Goal: Task Accomplishment & Management: Use online tool/utility

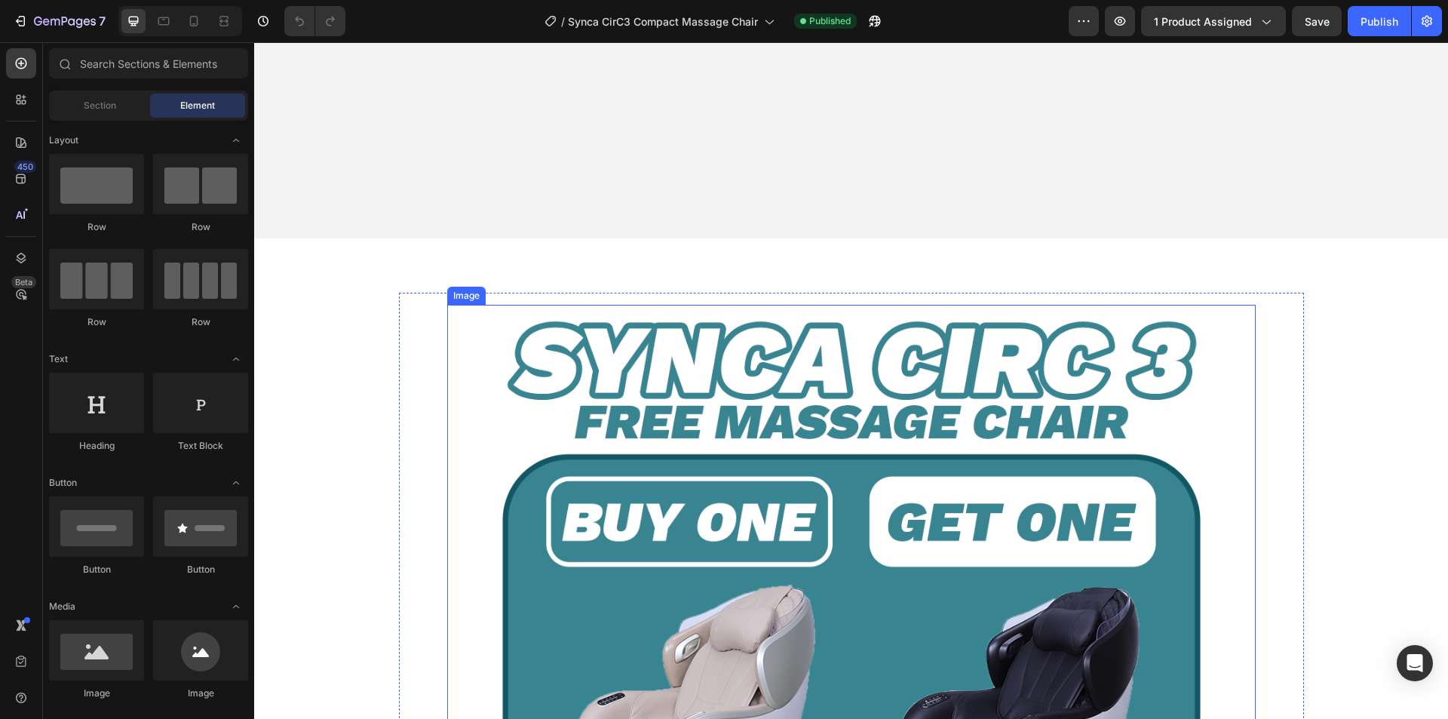
scroll to position [1131, 0]
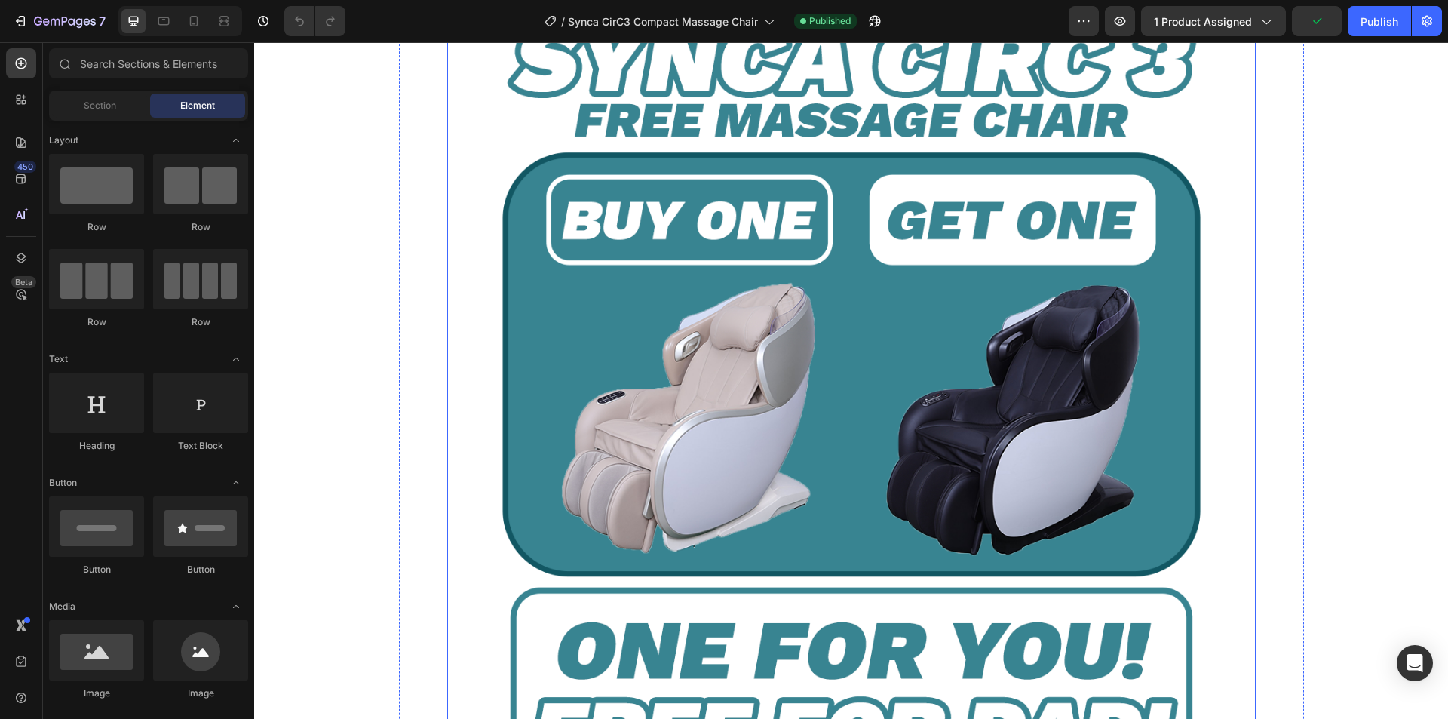
click at [784, 327] on img at bounding box center [851, 407] width 809 height 809
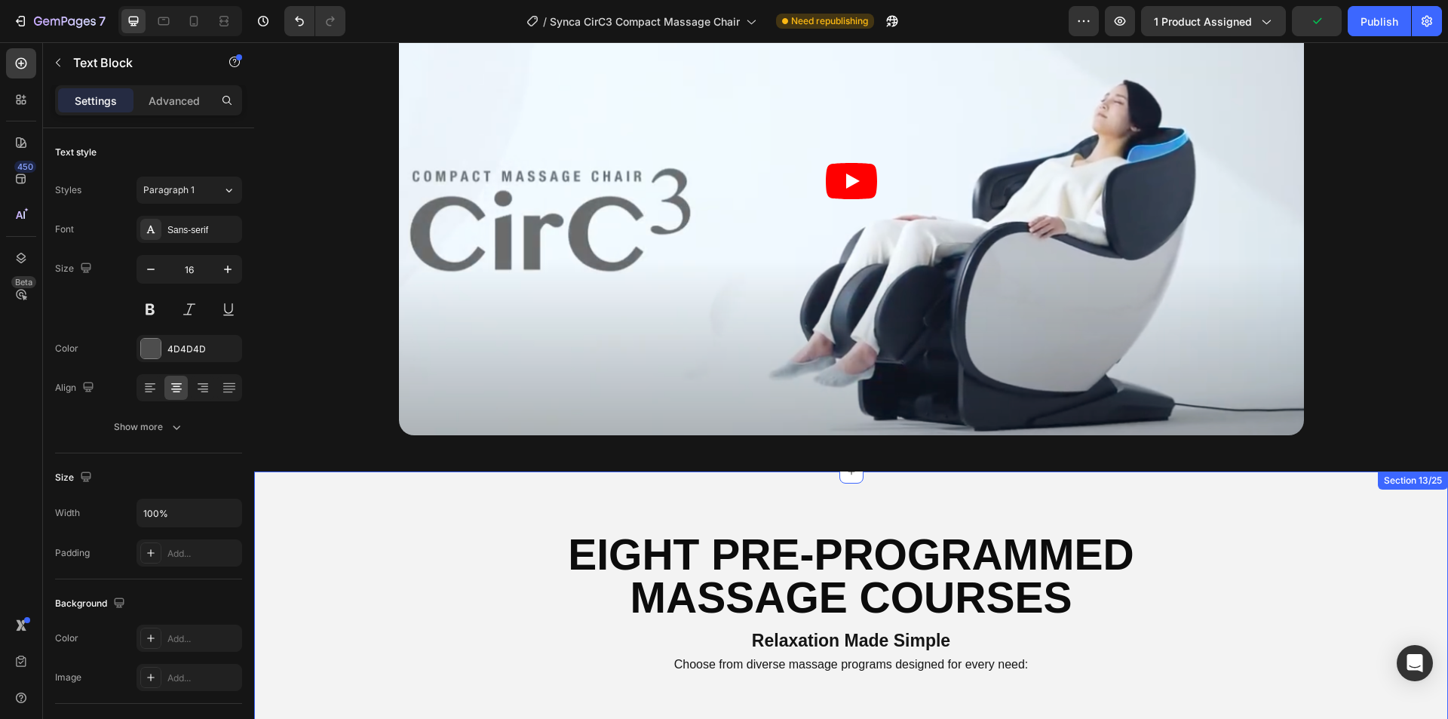
scroll to position [6770, 0]
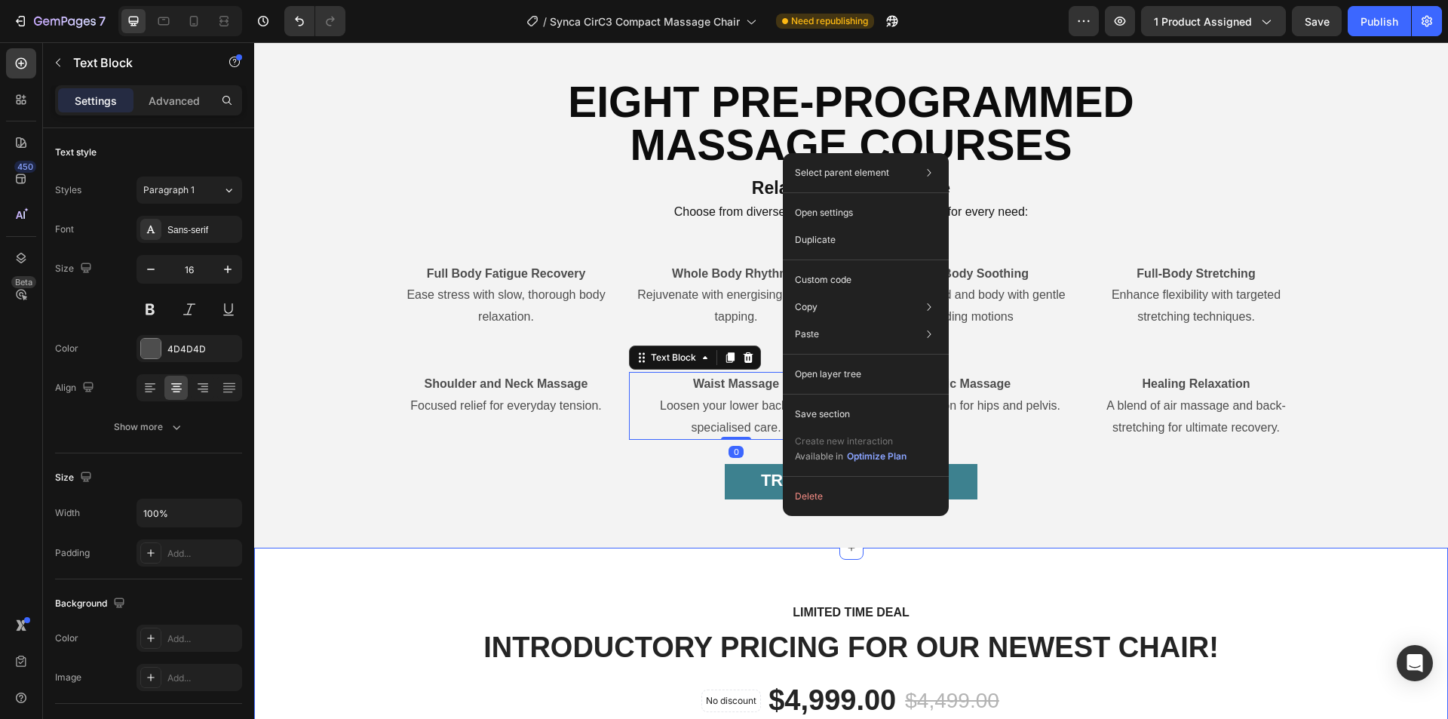
click at [527, 583] on div "LIMITED TIME DEAL Text block INTRODUCTORY PRICING FOR OUR NEWEST CHAIR! Heading…" at bounding box center [851, 669] width 1194 height 243
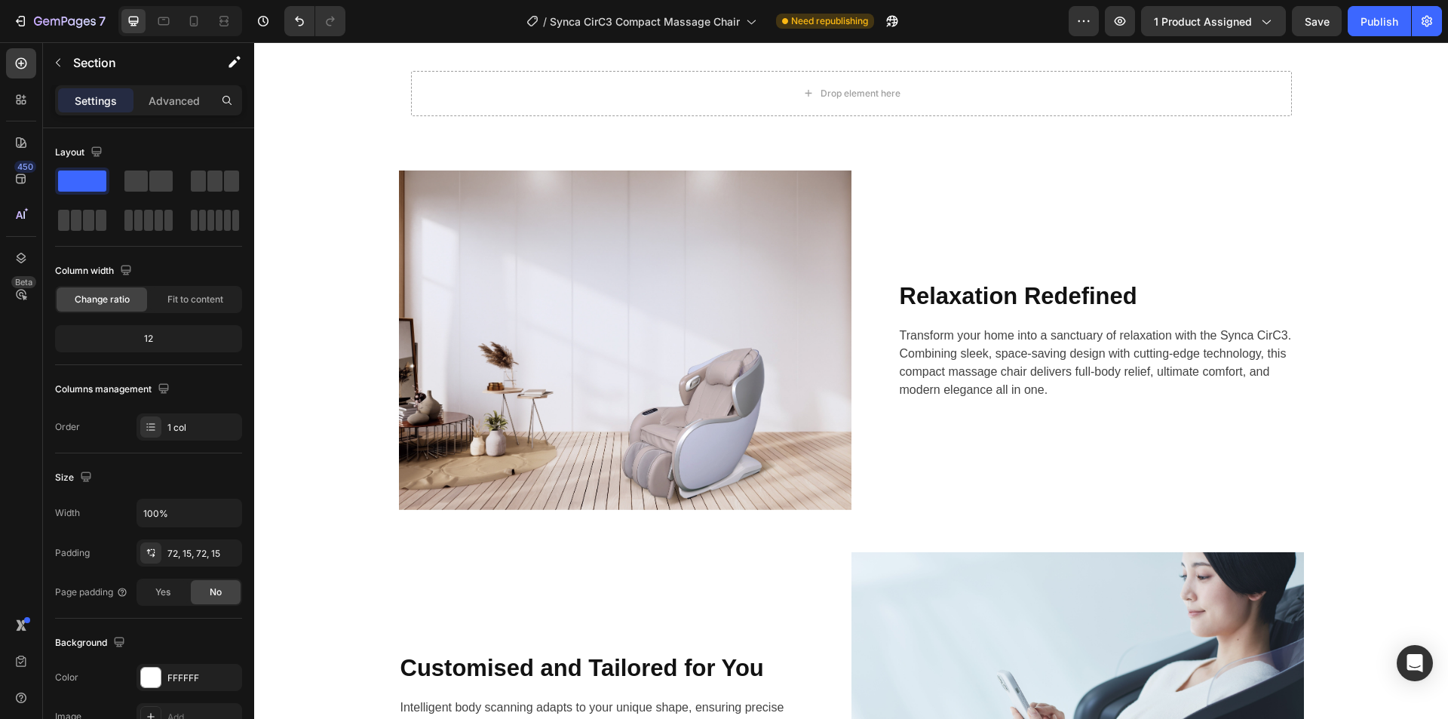
scroll to position [686, 0]
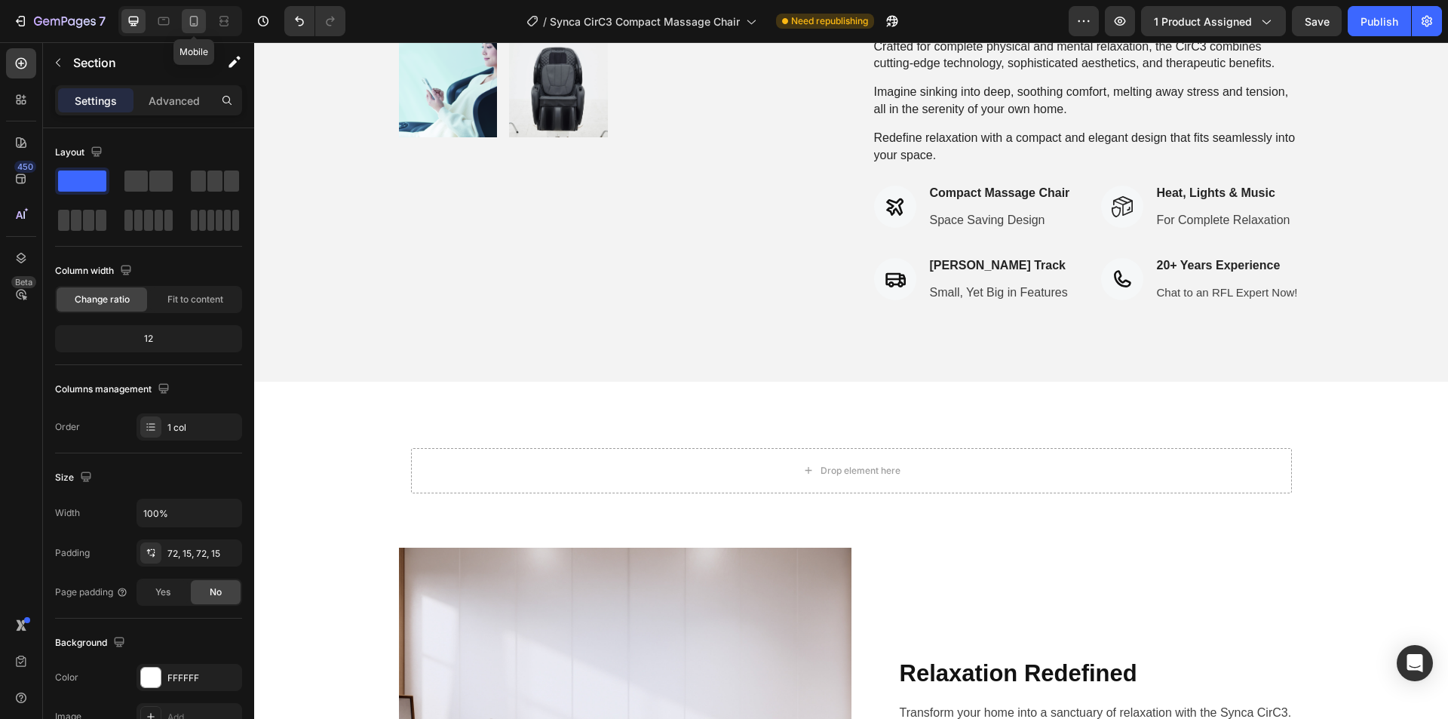
click at [191, 22] on icon at bounding box center [194, 21] width 8 height 11
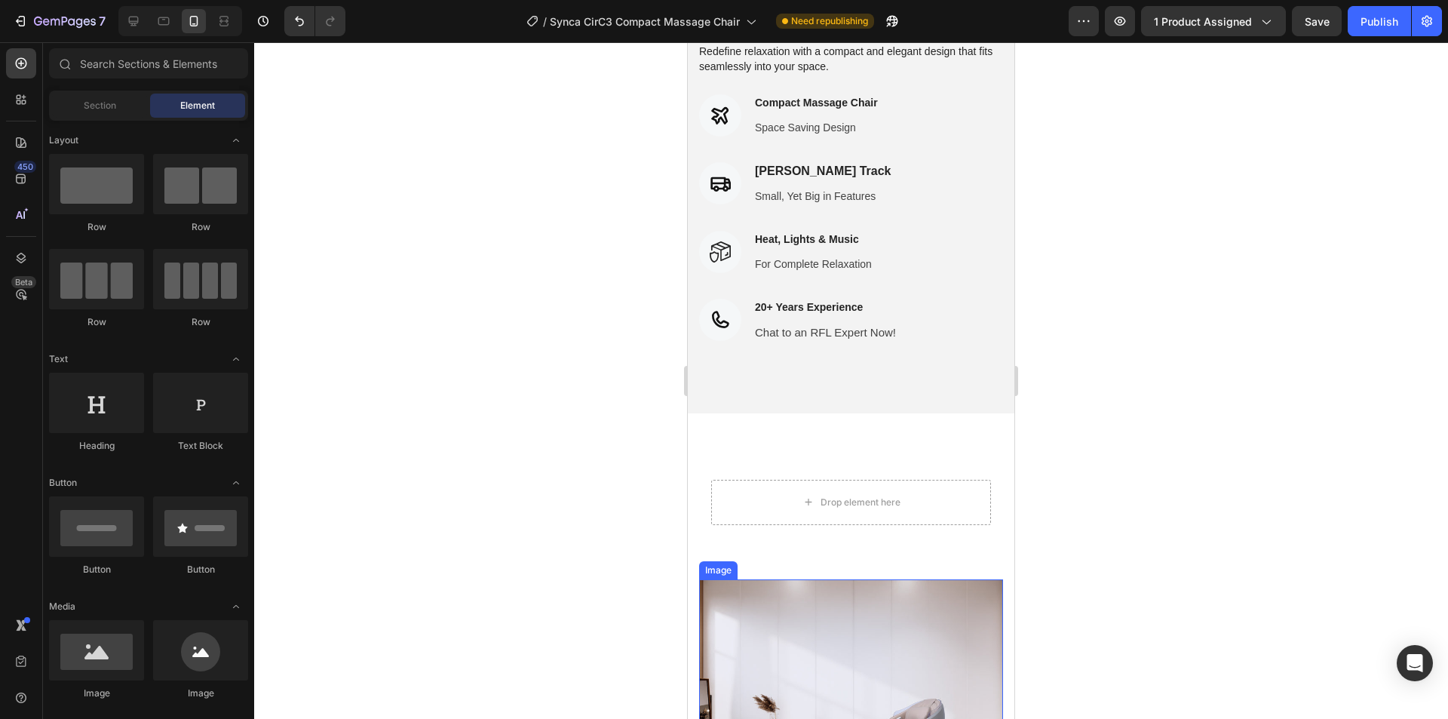
scroll to position [1306, 0]
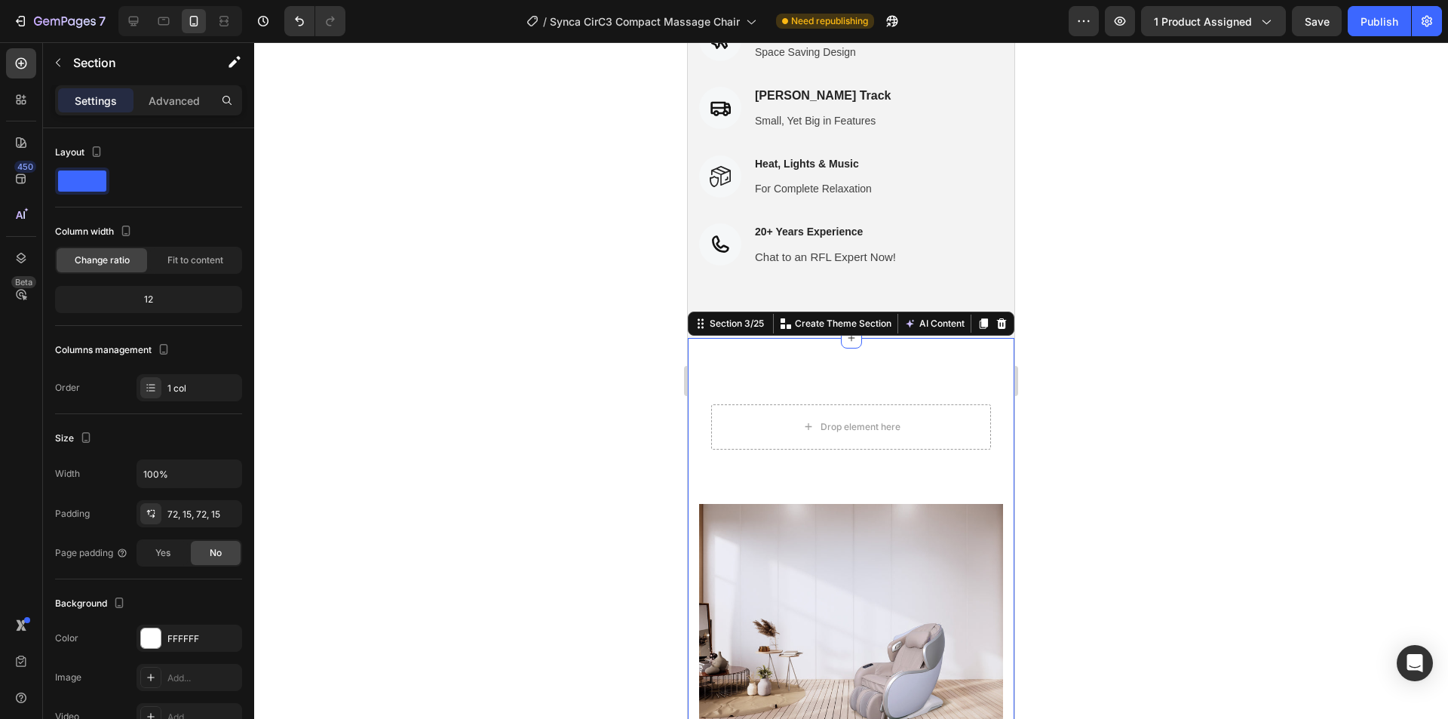
click at [1122, 310] on div at bounding box center [851, 380] width 1194 height 677
click at [1136, 328] on div at bounding box center [851, 380] width 1194 height 677
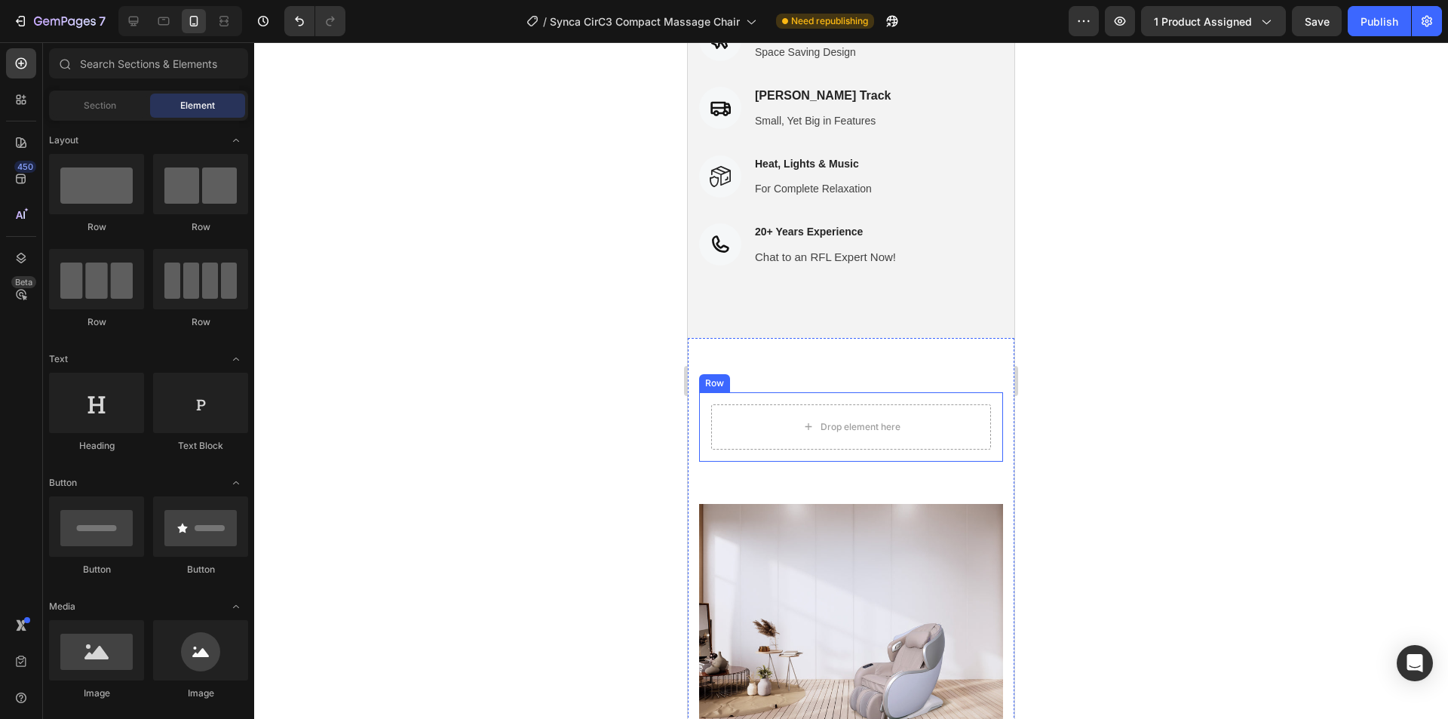
click at [835, 392] on div "Drop element here Row" at bounding box center [851, 426] width 304 height 69
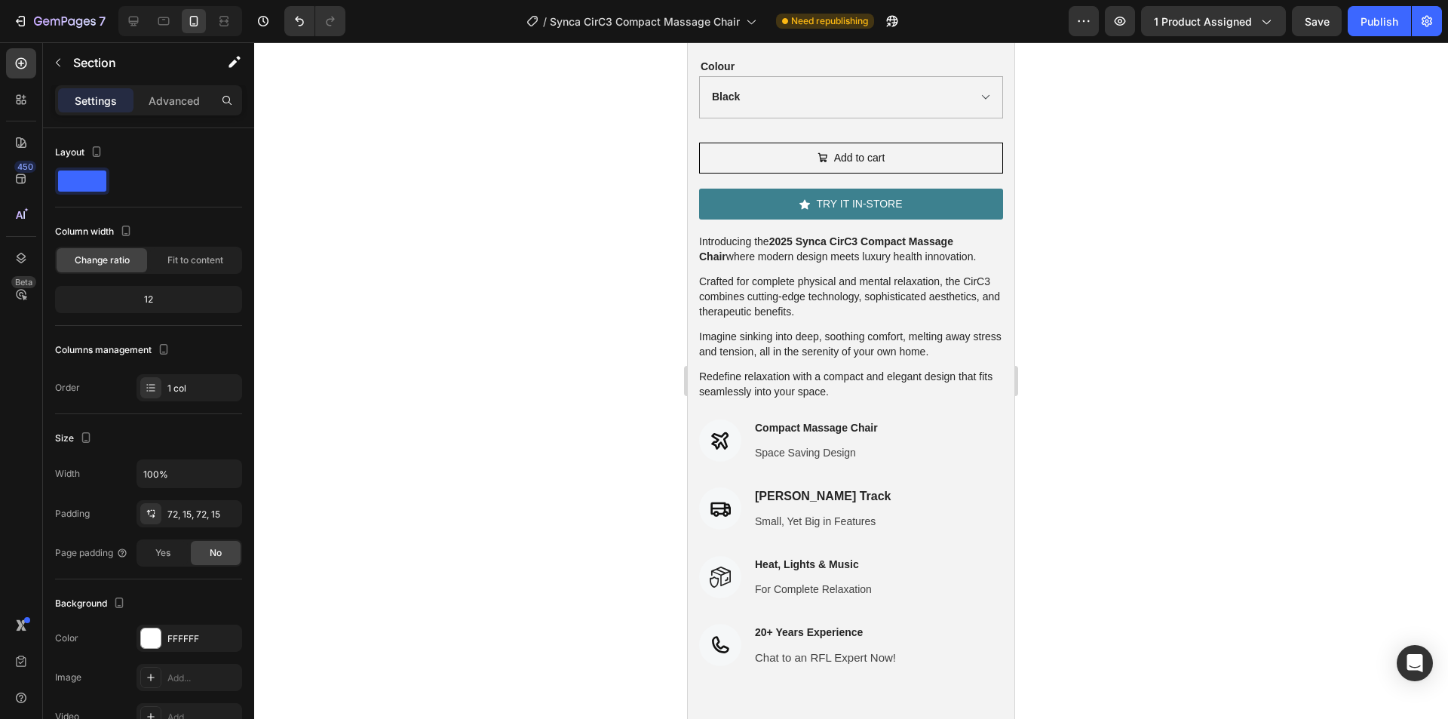
scroll to position [1358, 0]
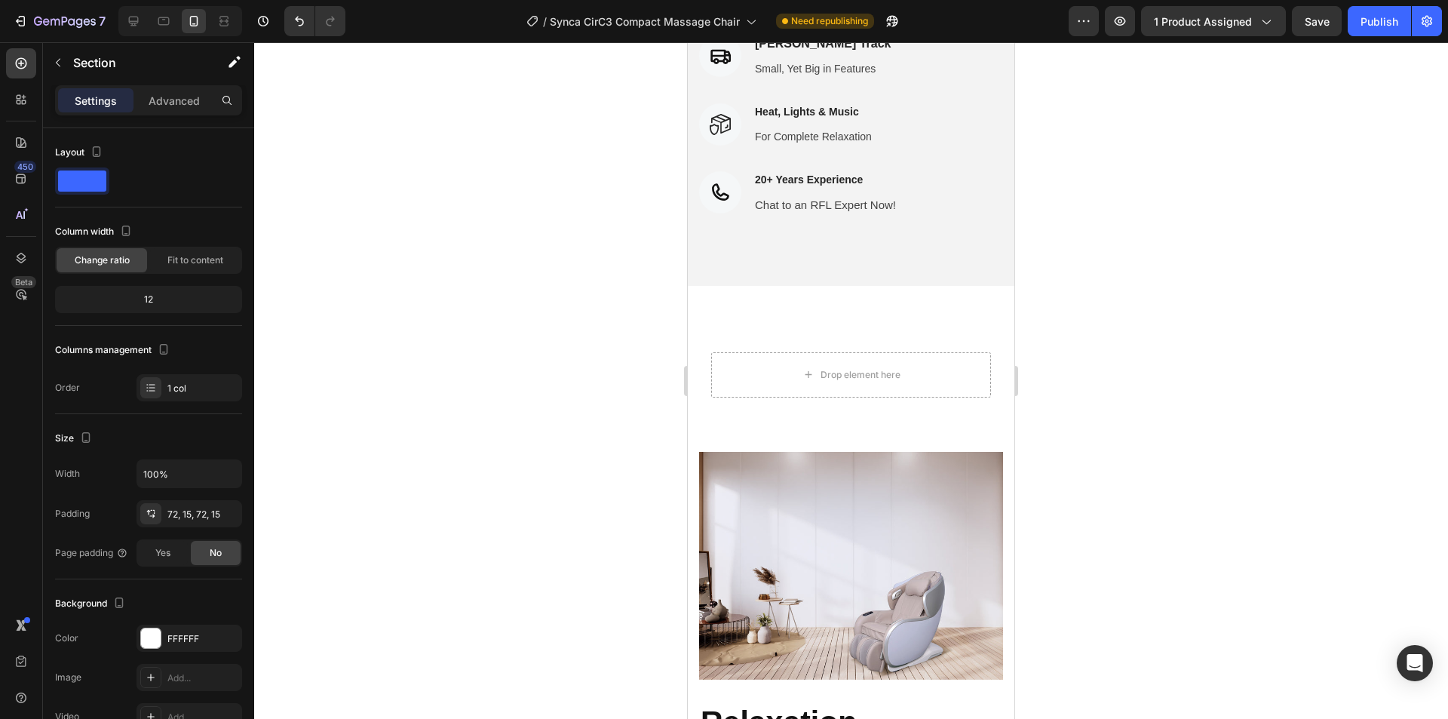
click at [1287, 275] on div at bounding box center [851, 380] width 1194 height 677
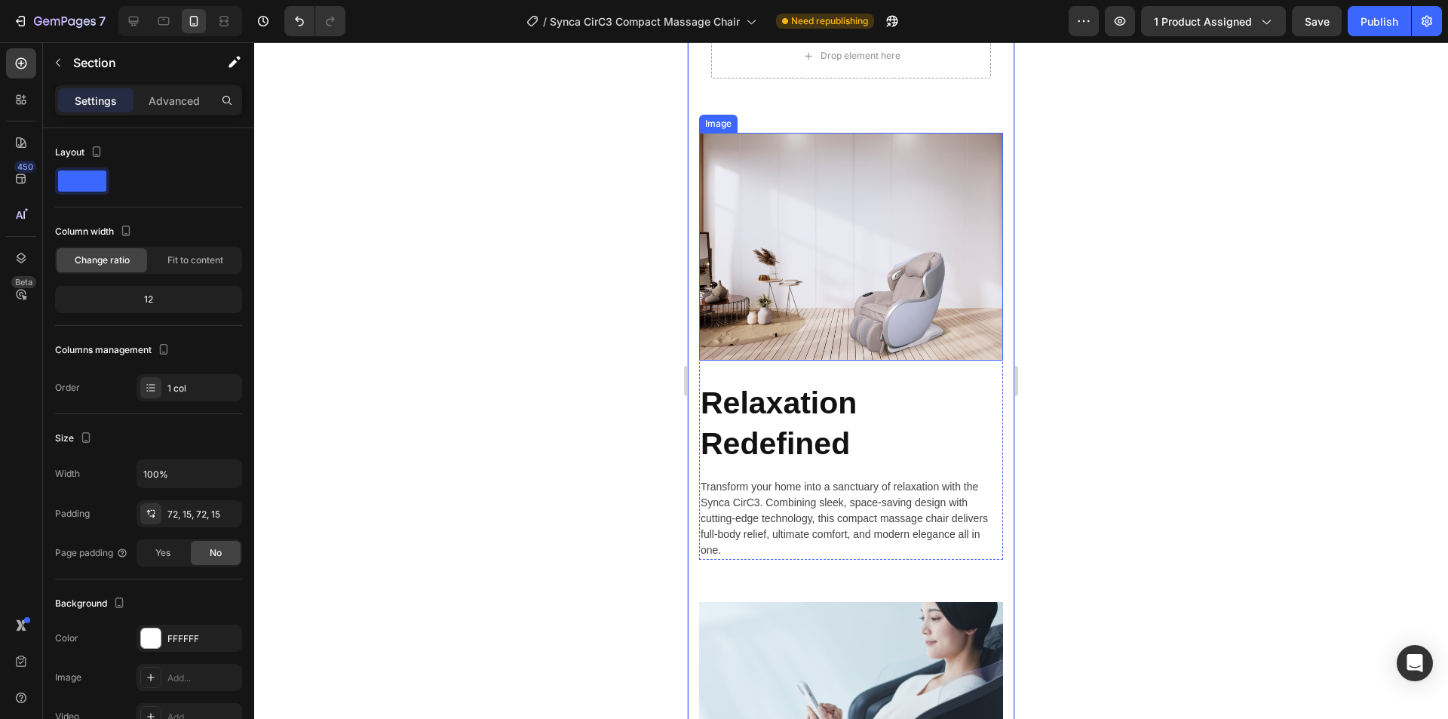
scroll to position [1886, 0]
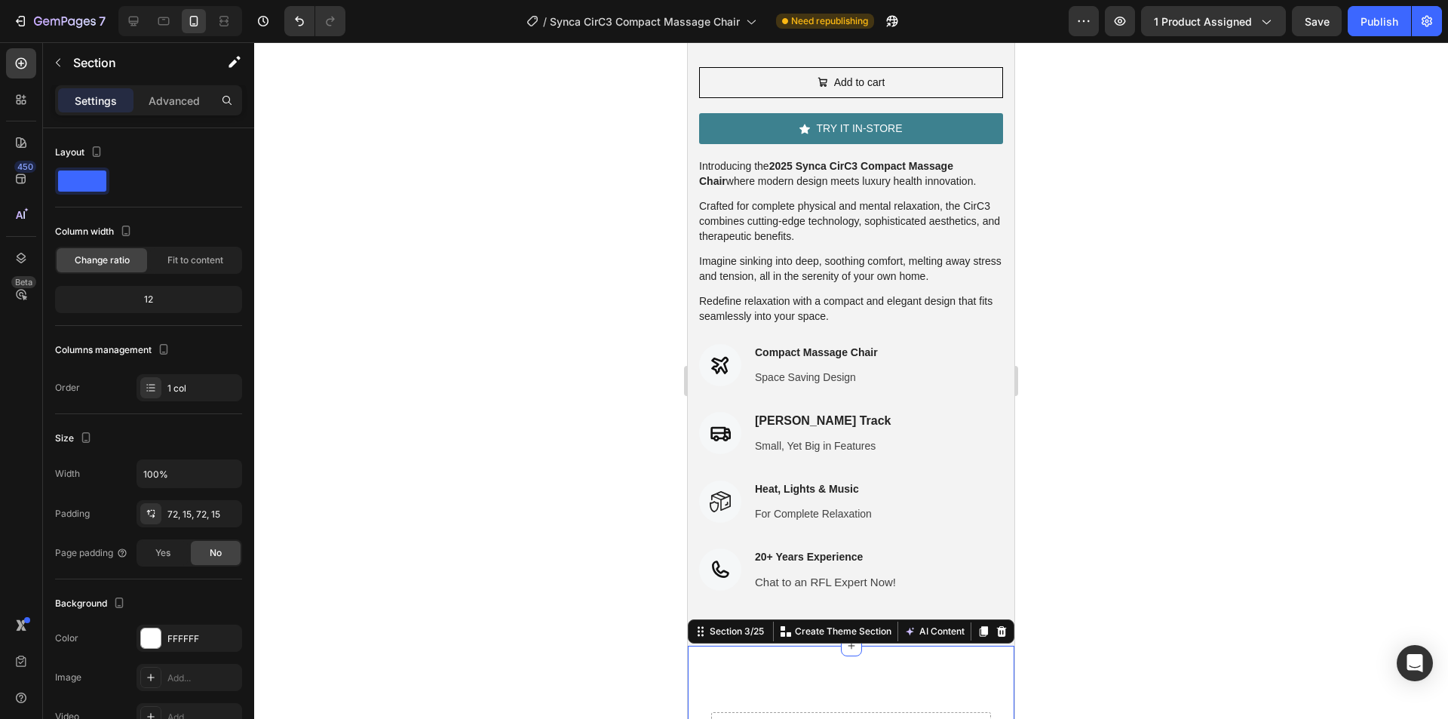
click at [1090, 346] on div at bounding box center [851, 380] width 1194 height 677
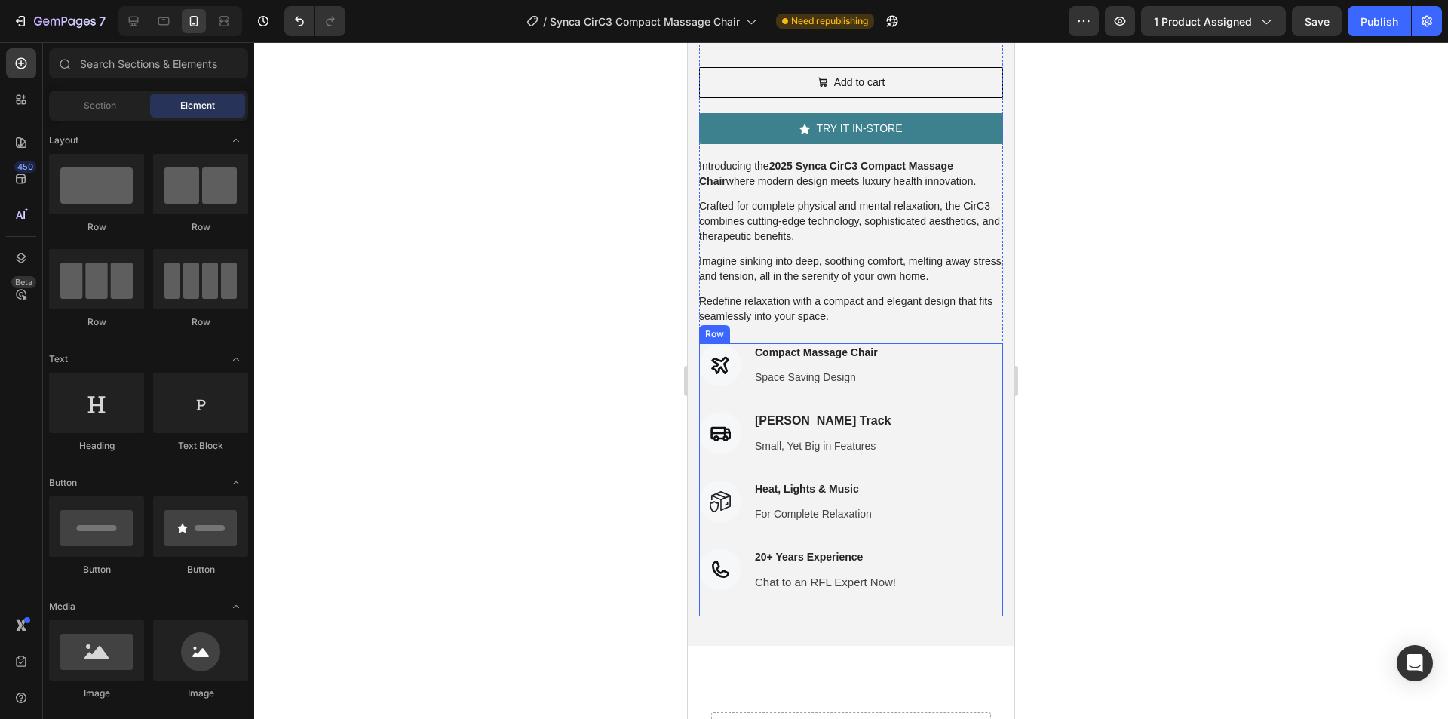
scroll to position [1131, 0]
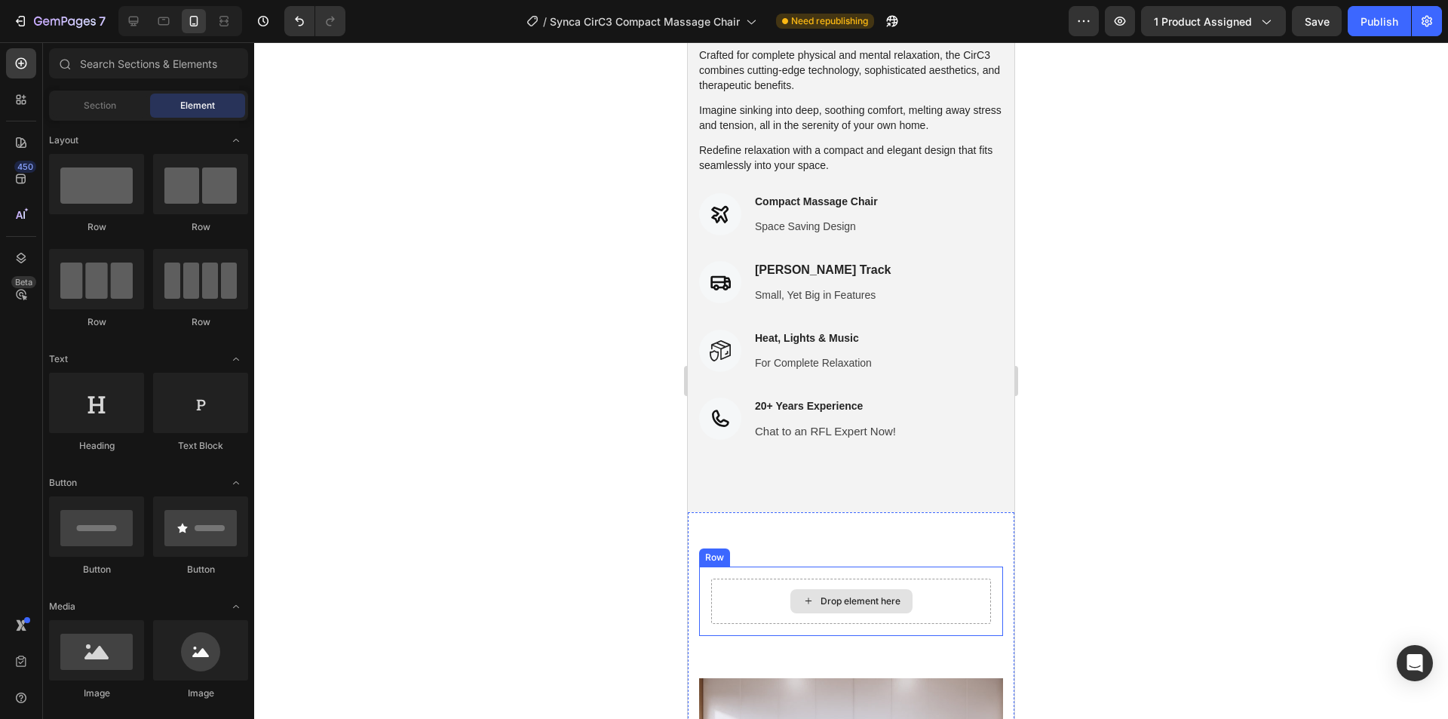
click at [853, 595] on div "Drop element here" at bounding box center [861, 601] width 80 height 12
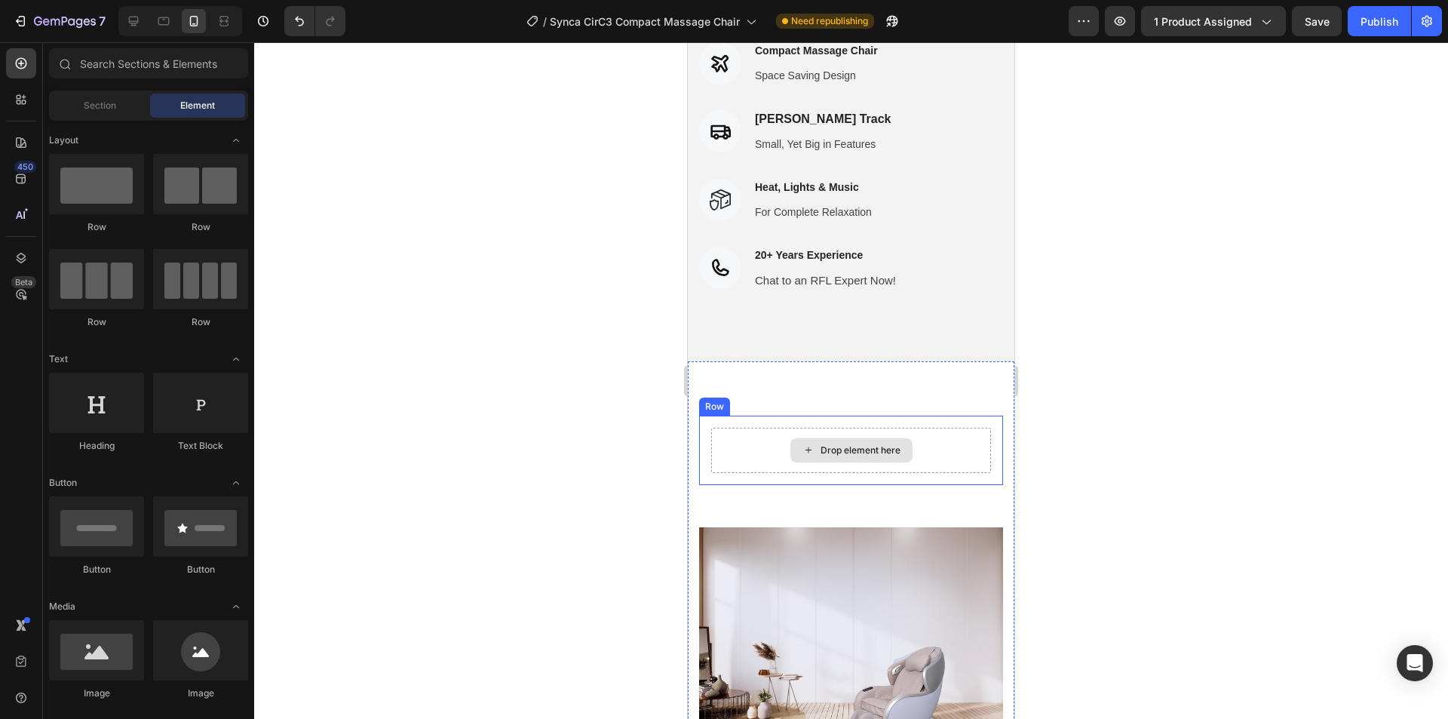
click at [831, 444] on div "Drop element here" at bounding box center [861, 450] width 80 height 12
click at [952, 428] on div "Drop element here" at bounding box center [851, 450] width 280 height 45
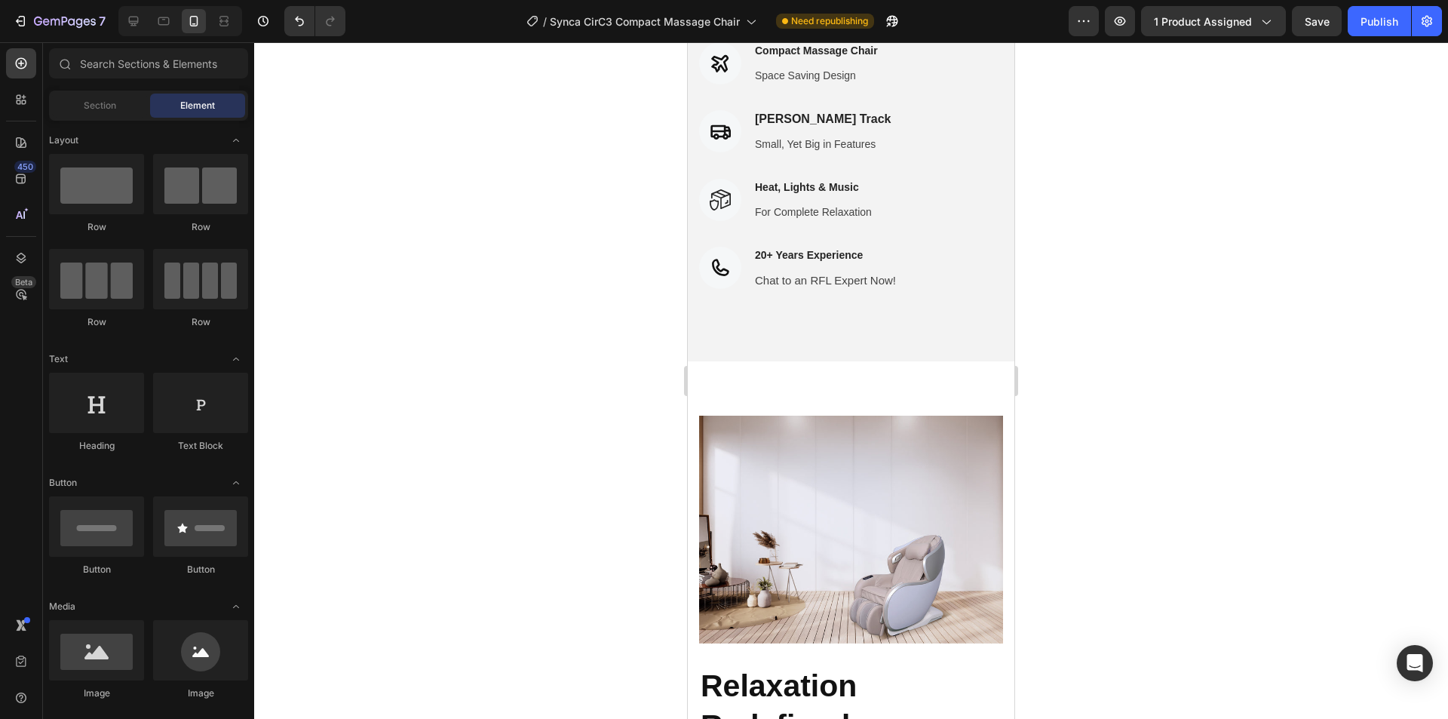
click at [1205, 305] on div at bounding box center [851, 380] width 1194 height 677
click at [133, 15] on icon at bounding box center [133, 21] width 15 height 15
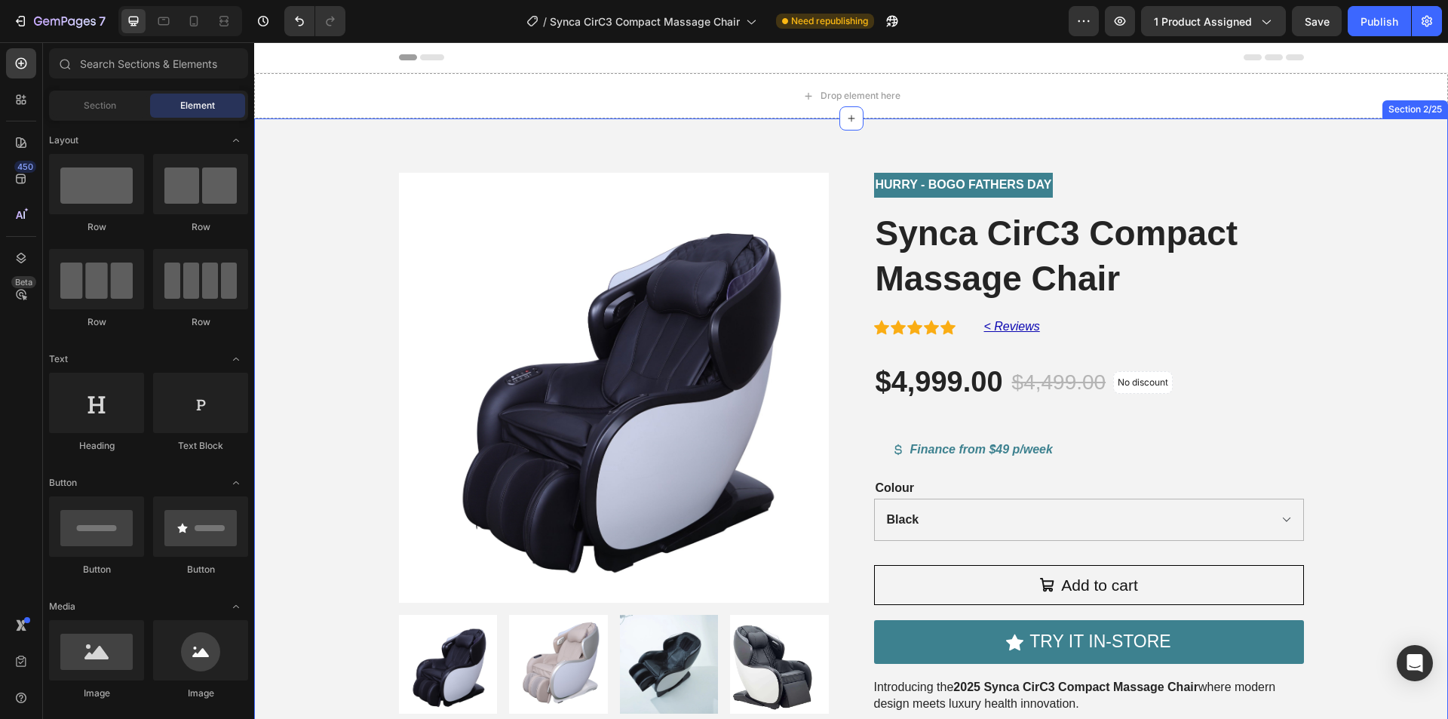
click at [1318, 241] on div "Product Images HURRY - BOGO FATHERS DAY Text Block Synca CirC3 Compact Massage …" at bounding box center [851, 593] width 1171 height 841
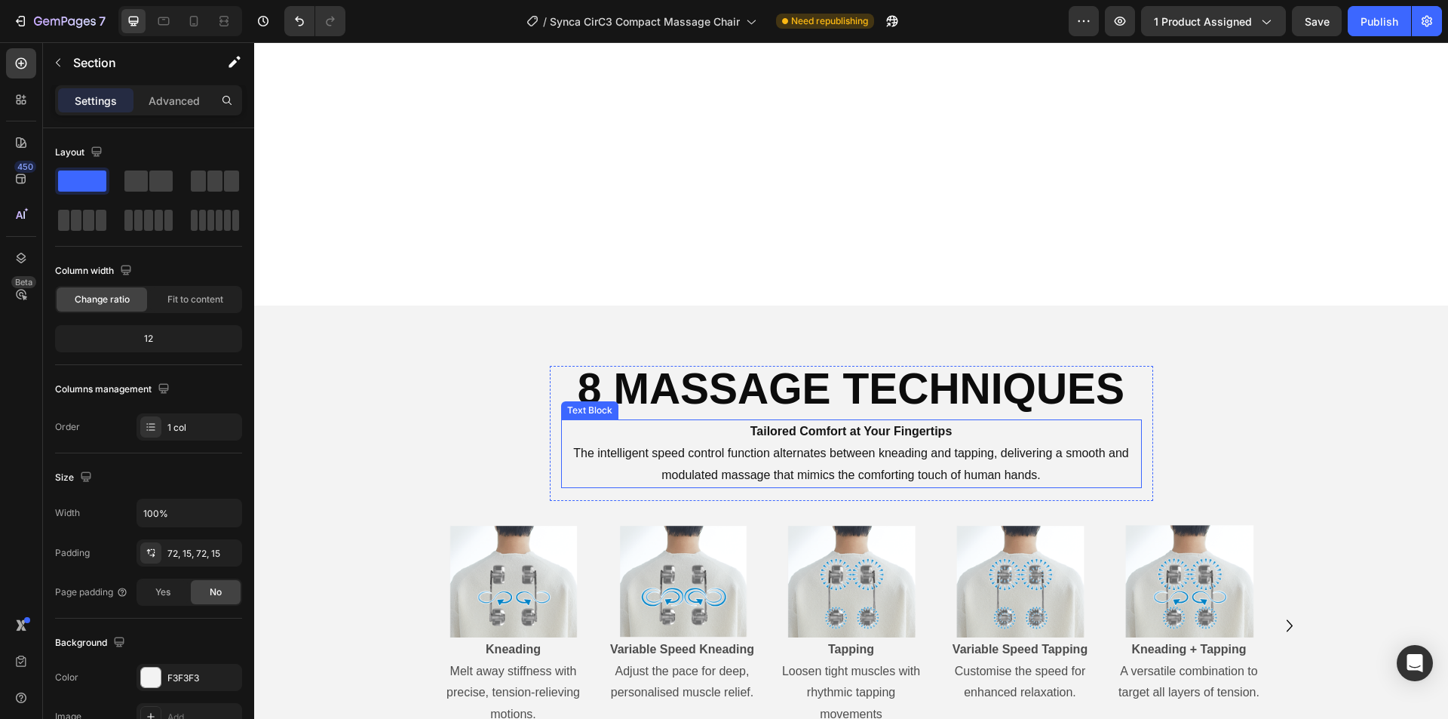
scroll to position [5129, 0]
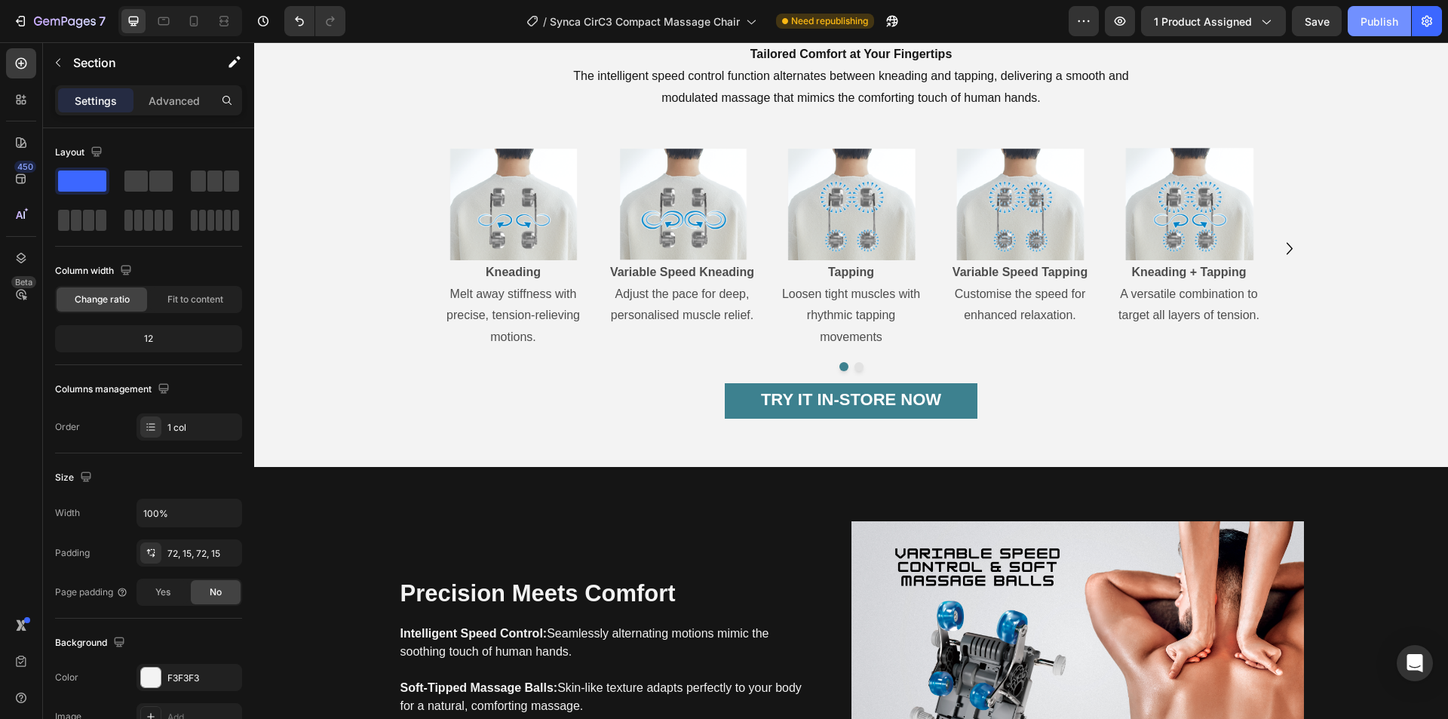
click at [1379, 22] on div "Publish" at bounding box center [1380, 22] width 38 height 16
